Goal: Information Seeking & Learning: Learn about a topic

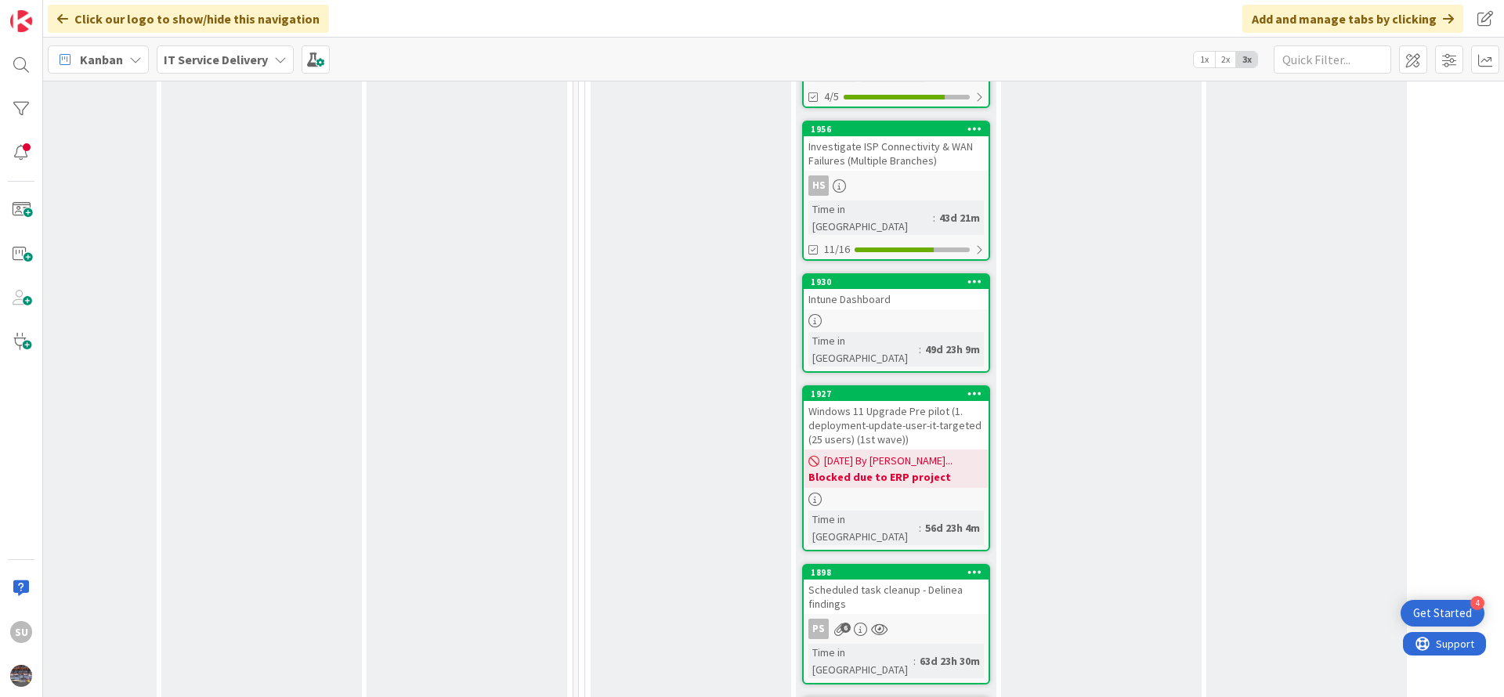
scroll to position [2350, 509]
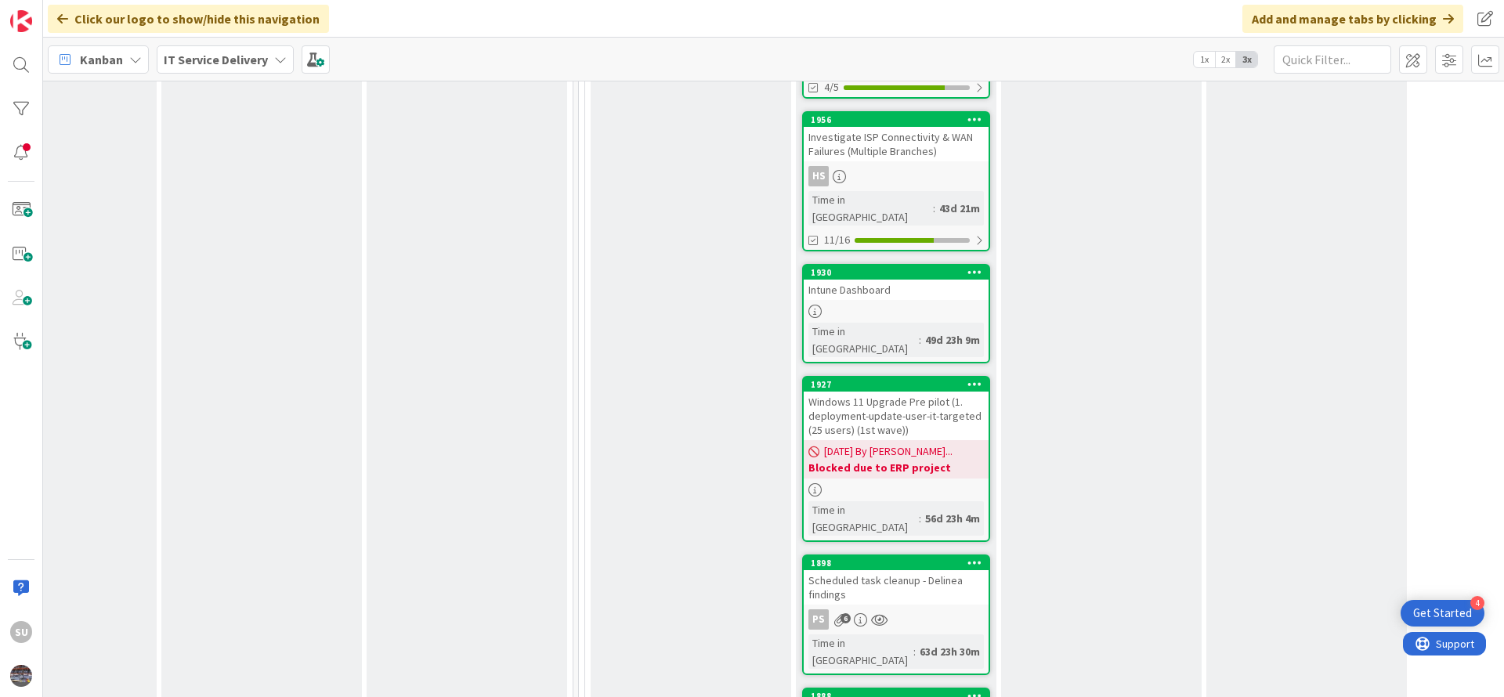
click at [940, 555] on link "1898 Scheduled task cleanup - Delinea findings PS 6 Time in Column : 63d 23h 30m" at bounding box center [896, 615] width 188 height 121
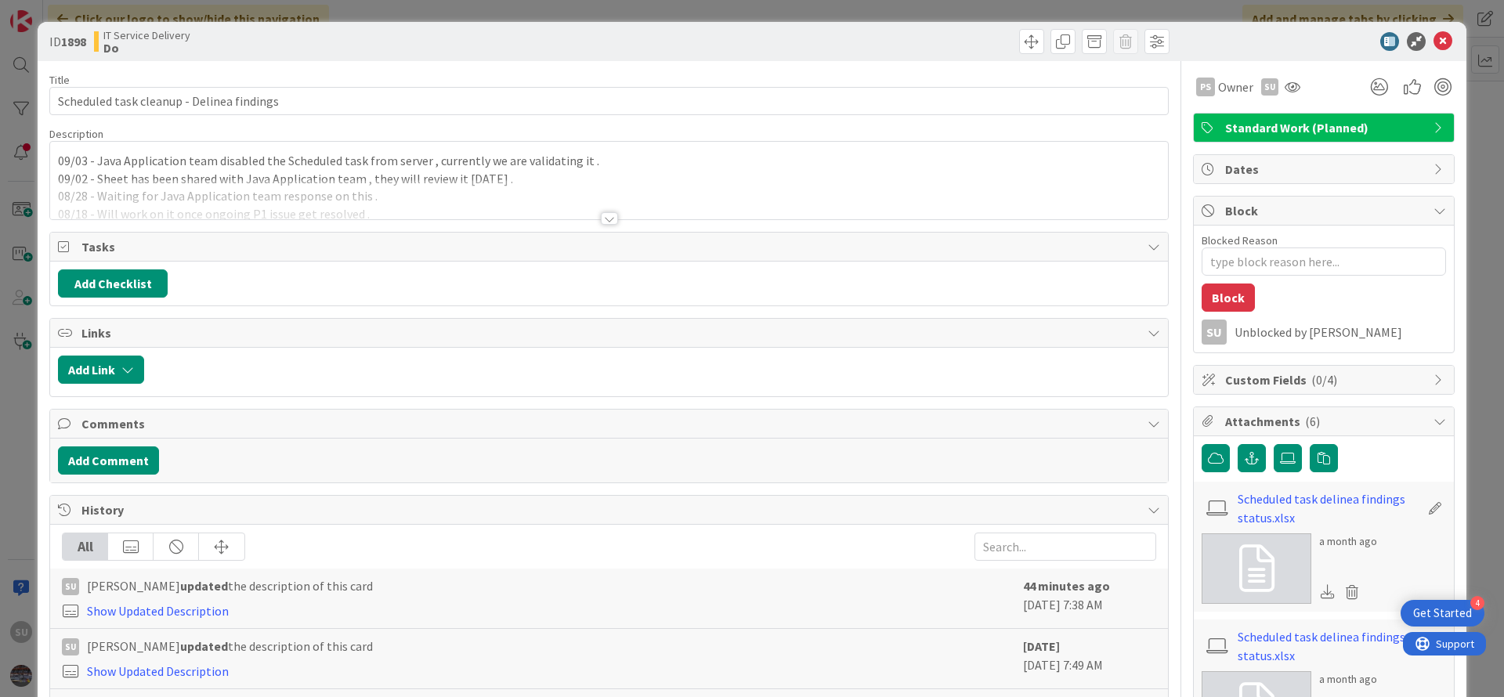
type textarea "x"
click at [605, 221] on div at bounding box center [609, 218] width 17 height 13
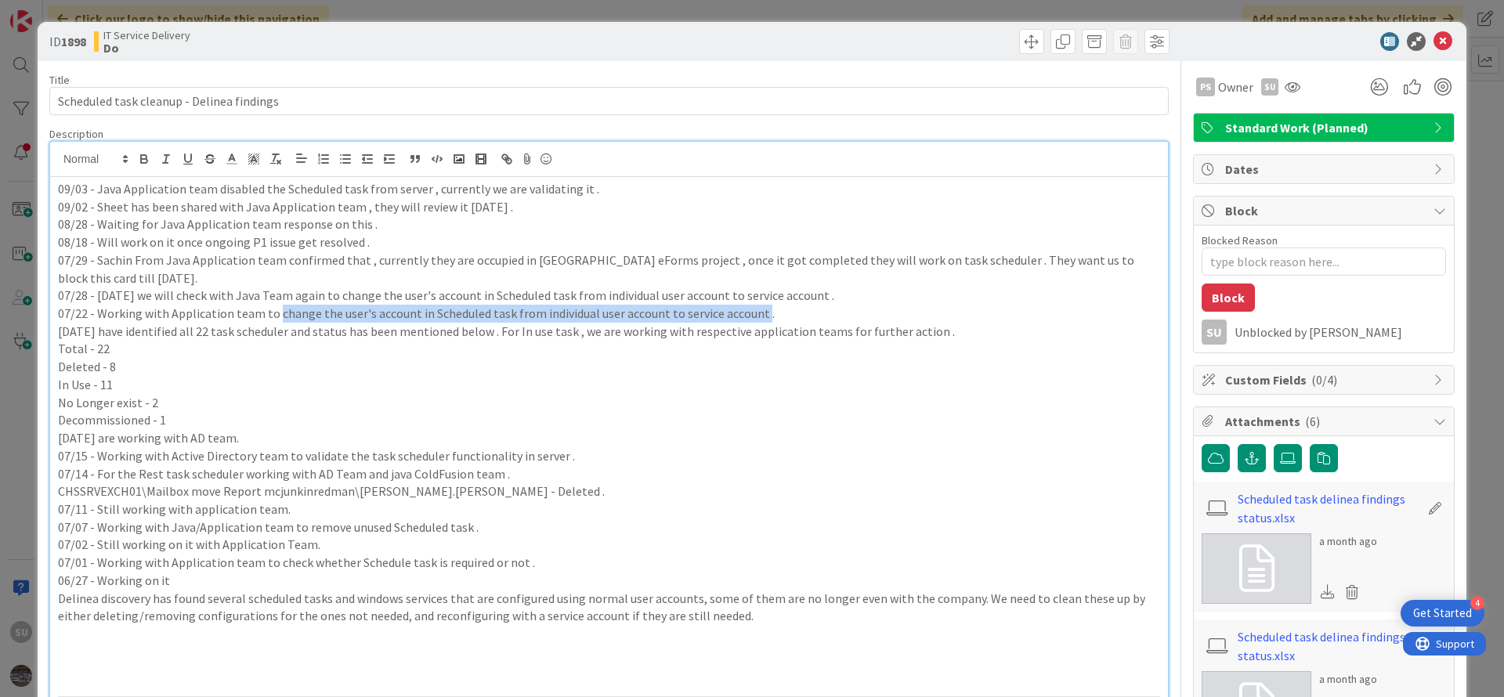
drag, startPoint x: 272, startPoint y: 310, endPoint x: 753, endPoint y: 305, distance: 481.0
click at [753, 305] on p "07/22 - Working with Application team to change the user's account in Scheduled…" at bounding box center [609, 314] width 1102 height 18
copy p "change the user's account in Scheduled task from individual user account to ser…"
drag, startPoint x: 367, startPoint y: 243, endPoint x: 386, endPoint y: 241, distance: 19.6
click at [367, 241] on p "08/18 - Will work on it once ongoing P1 issue get resolved ." at bounding box center [609, 242] width 1102 height 18
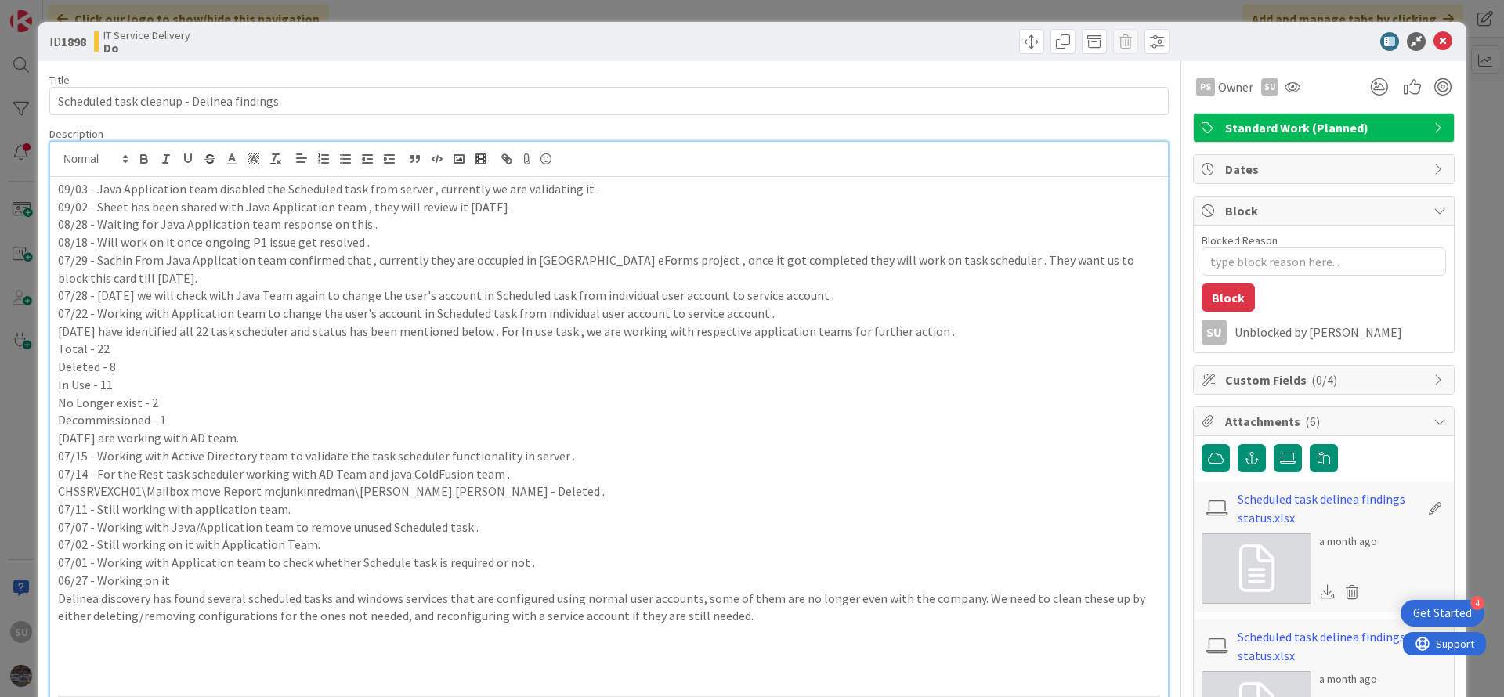
click at [608, 264] on p "07/29 - Sachin From Java Application team confirmed that , currently they are o…" at bounding box center [609, 268] width 1102 height 35
click at [569, 319] on p "07/22 - Working with Application team to change the user's account in Scheduled…" at bounding box center [609, 314] width 1102 height 18
click at [580, 488] on p "CHSSRVEXCH01\Mailbox move Report mcjunkinredman\[PERSON_NAME].[PERSON_NAME] - D…" at bounding box center [609, 491] width 1102 height 18
click at [675, 490] on p "CHSSRVEXCH01\Mailbox move Report mcjunkinredman\[PERSON_NAME].[PERSON_NAME] - D…" at bounding box center [609, 491] width 1102 height 18
